Goal: Find contact information: Find contact information

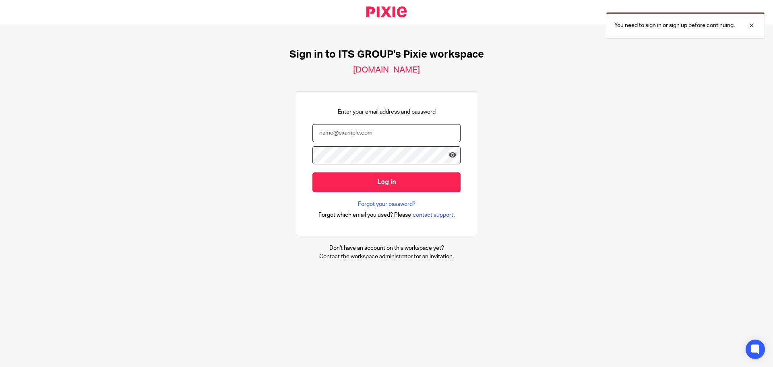
click at [378, 135] on input "email" at bounding box center [387, 133] width 148 height 18
click at [383, 133] on input "email" at bounding box center [387, 133] width 148 height 18
type input "[PERSON_NAME][EMAIL_ADDRESS][DOMAIN_NAME]"
click at [524, 173] on div "Sign in to ITS GROUP's Pixie workspace [DOMAIN_NAME] Enter your email address a…" at bounding box center [386, 154] width 773 height 261
click at [449, 157] on icon at bounding box center [453, 155] width 8 height 8
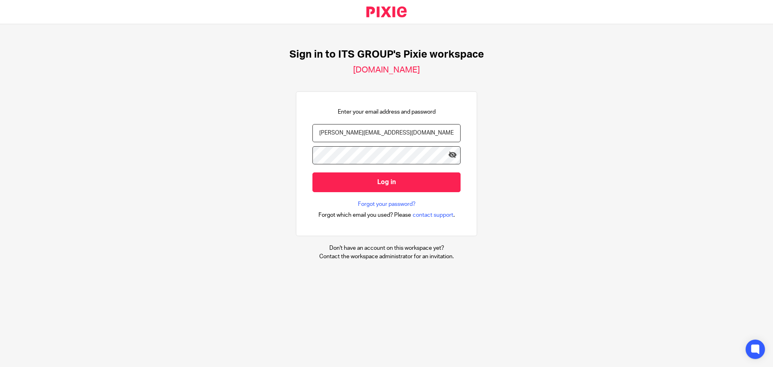
click at [531, 157] on div "Sign in to ITS GROUP's Pixie workspace [DOMAIN_NAME] Enter your email address a…" at bounding box center [386, 154] width 773 height 261
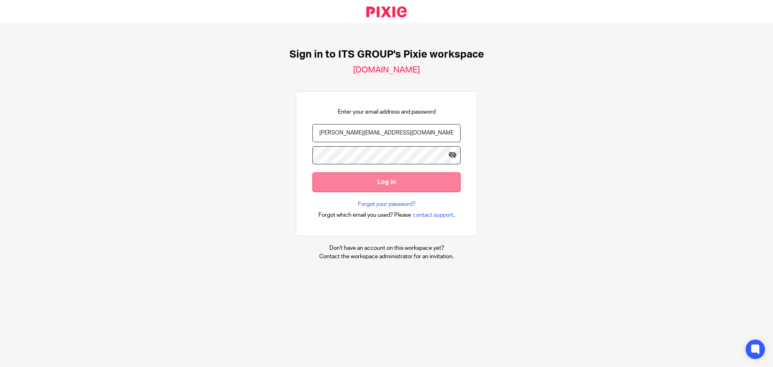
click at [387, 186] on input "Log in" at bounding box center [387, 182] width 148 height 20
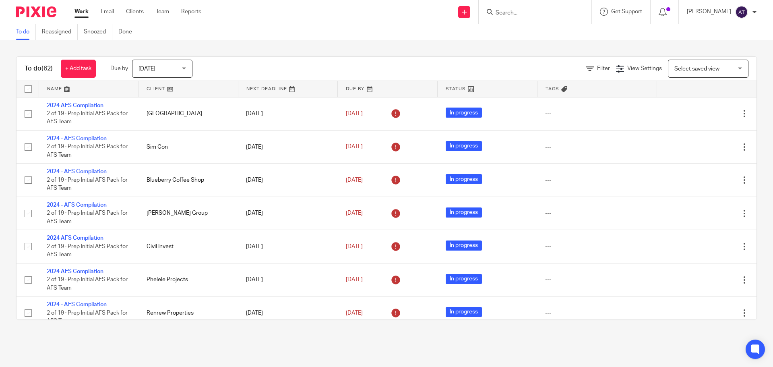
click at [522, 10] on input "Search" at bounding box center [531, 13] width 73 height 7
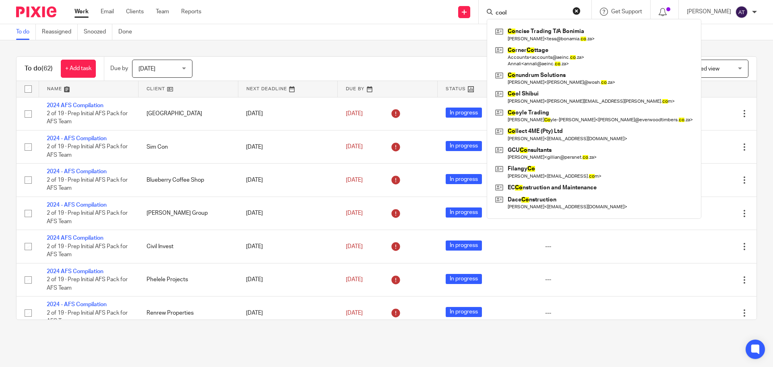
type input "cool"
click button "submit" at bounding box center [0, 0] width 0 height 0
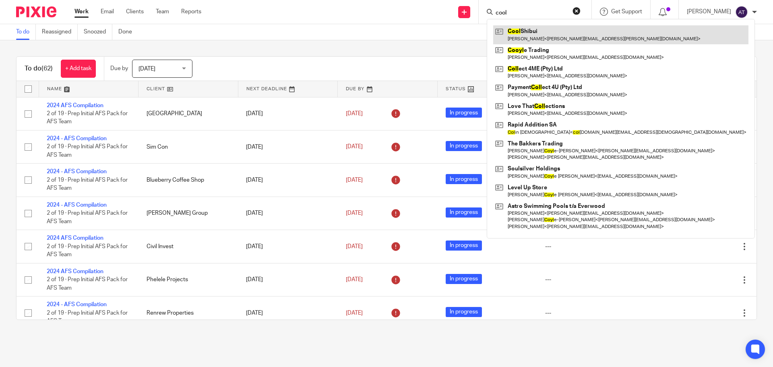
click at [538, 37] on link at bounding box center [620, 34] width 255 height 19
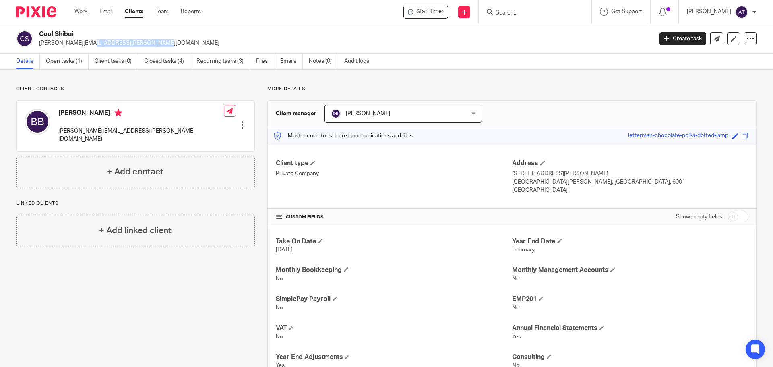
drag, startPoint x: 38, startPoint y: 43, endPoint x: 106, endPoint y: 45, distance: 67.7
click at [106, 45] on div "Cool Shibui blewett.brian@gmail.com" at bounding box center [332, 38] width 632 height 17
copy p "blewett.brian@gmail.com"
